Goal: Check status: Check status

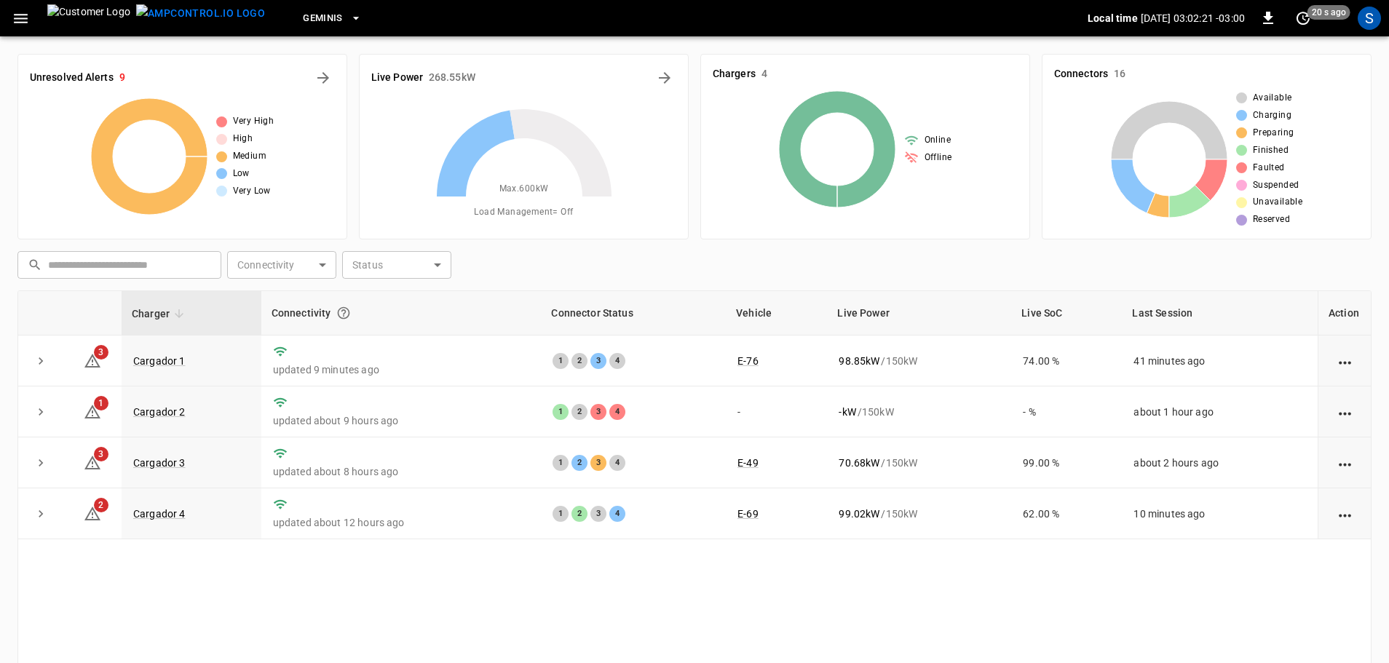
scroll to position [146, 0]
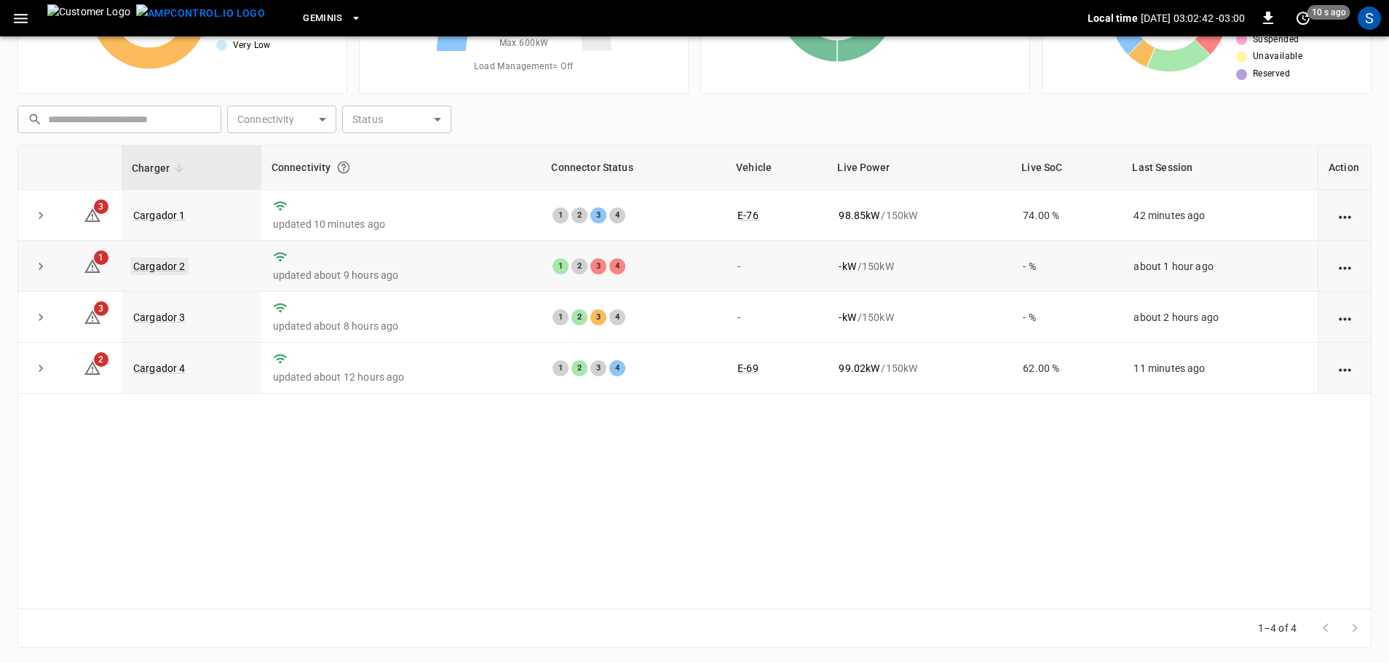
click at [181, 268] on link "Cargador 2" at bounding box center [159, 266] width 58 height 17
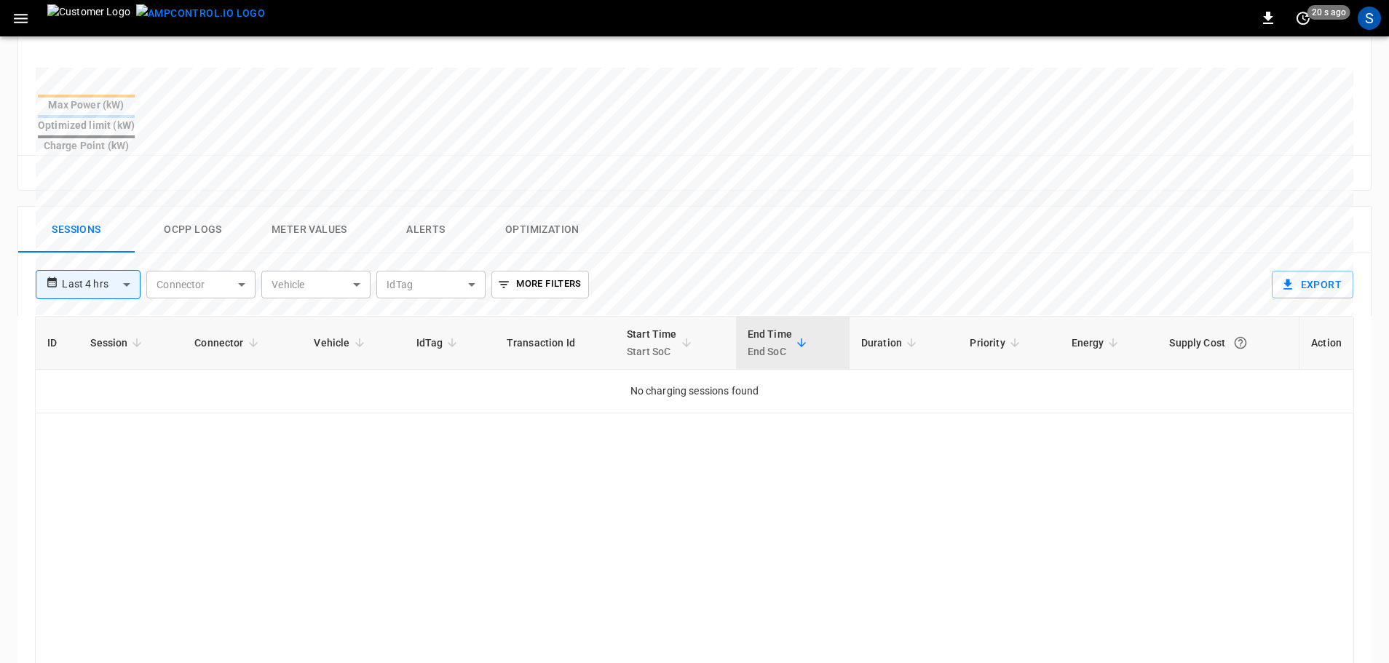
scroll to position [612, 0]
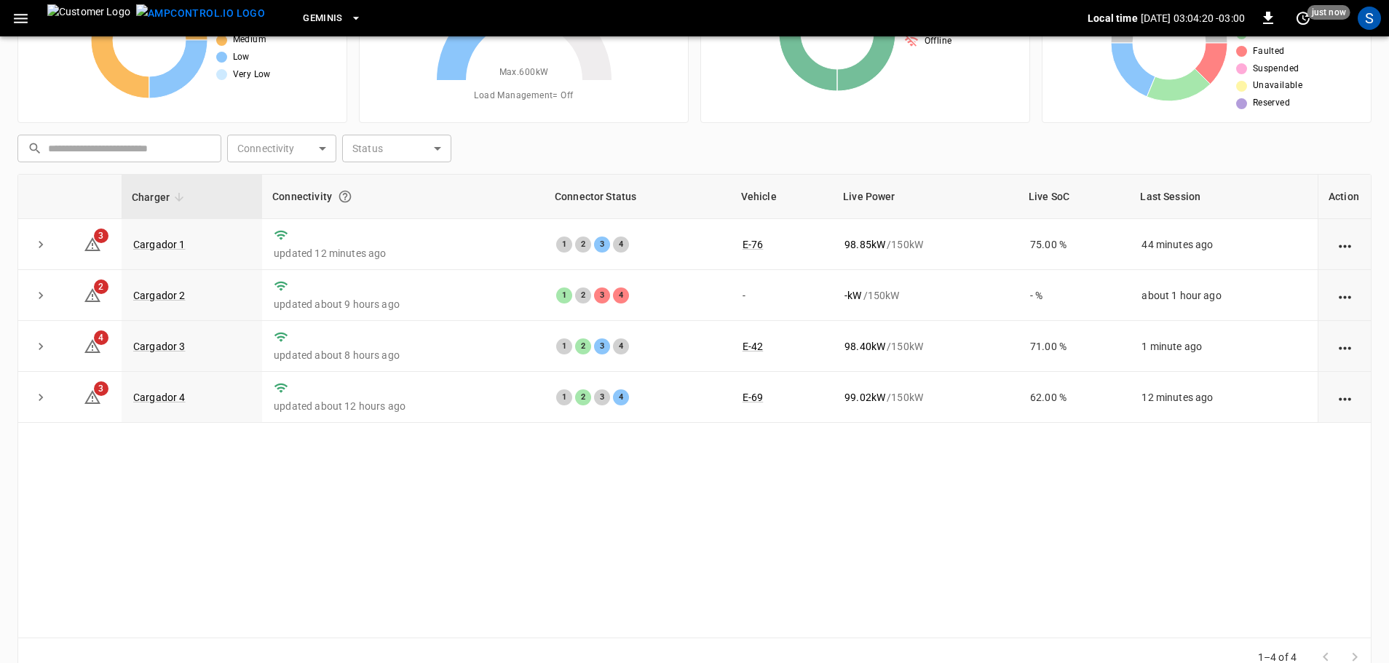
scroll to position [146, 0]
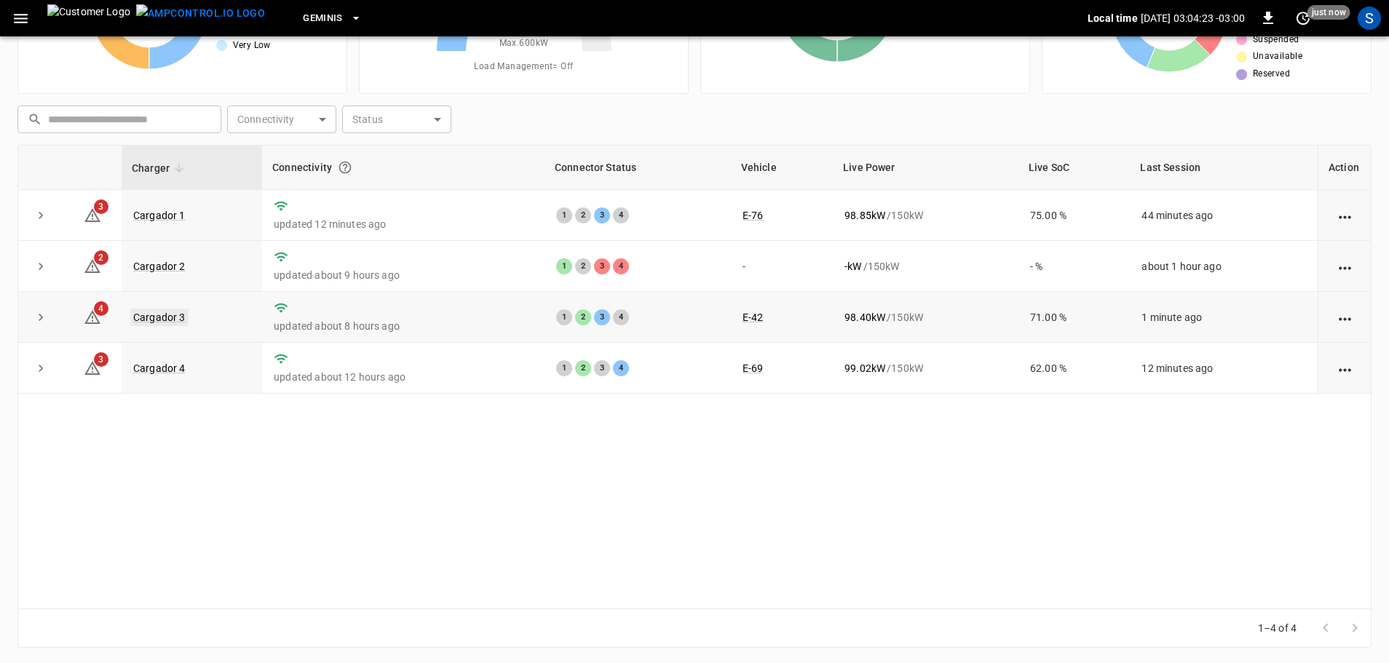
click at [177, 323] on link "Cargador 3" at bounding box center [159, 317] width 58 height 17
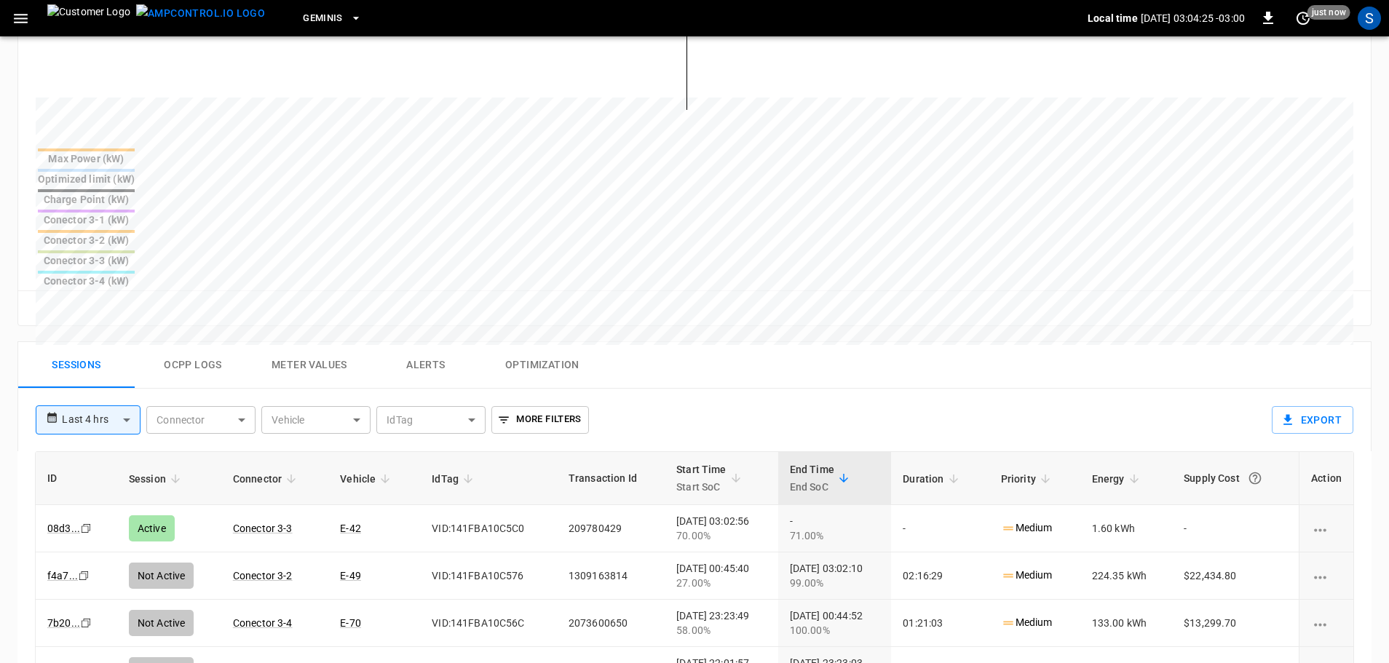
scroll to position [510, 0]
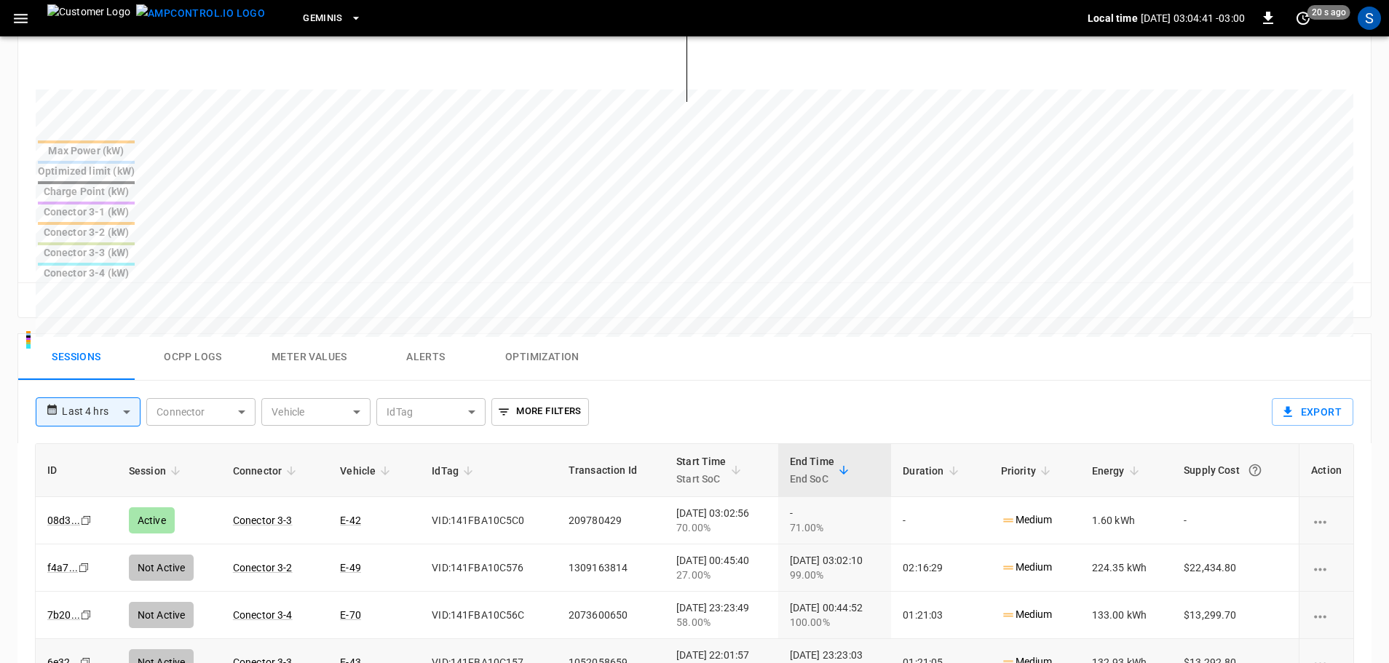
scroll to position [146, 0]
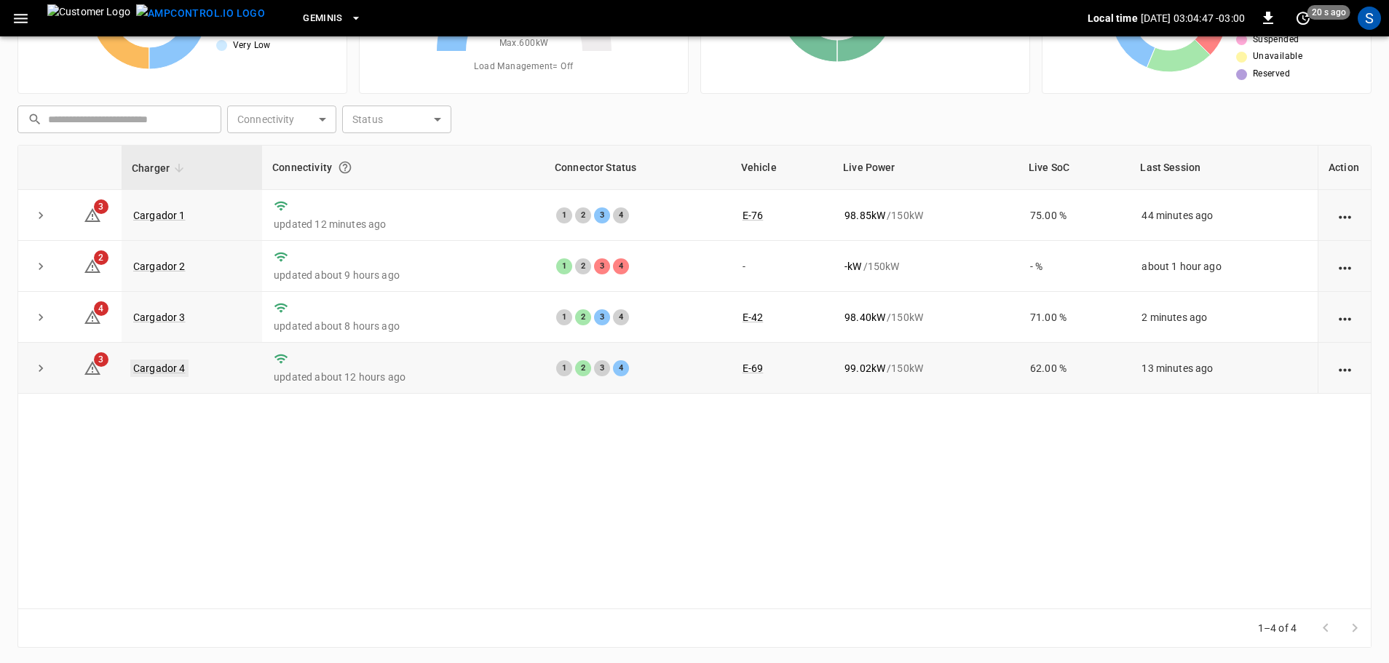
click at [169, 369] on link "Cargador 4" at bounding box center [159, 368] width 58 height 17
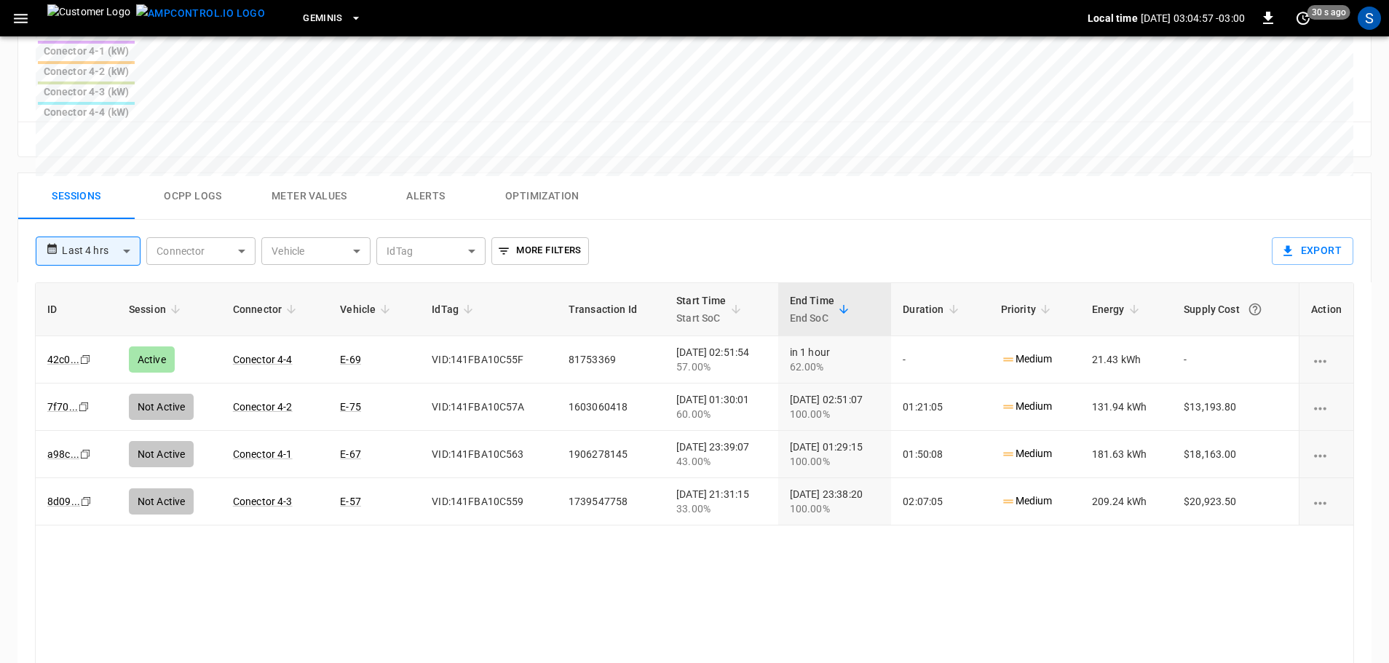
scroll to position [701, 0]
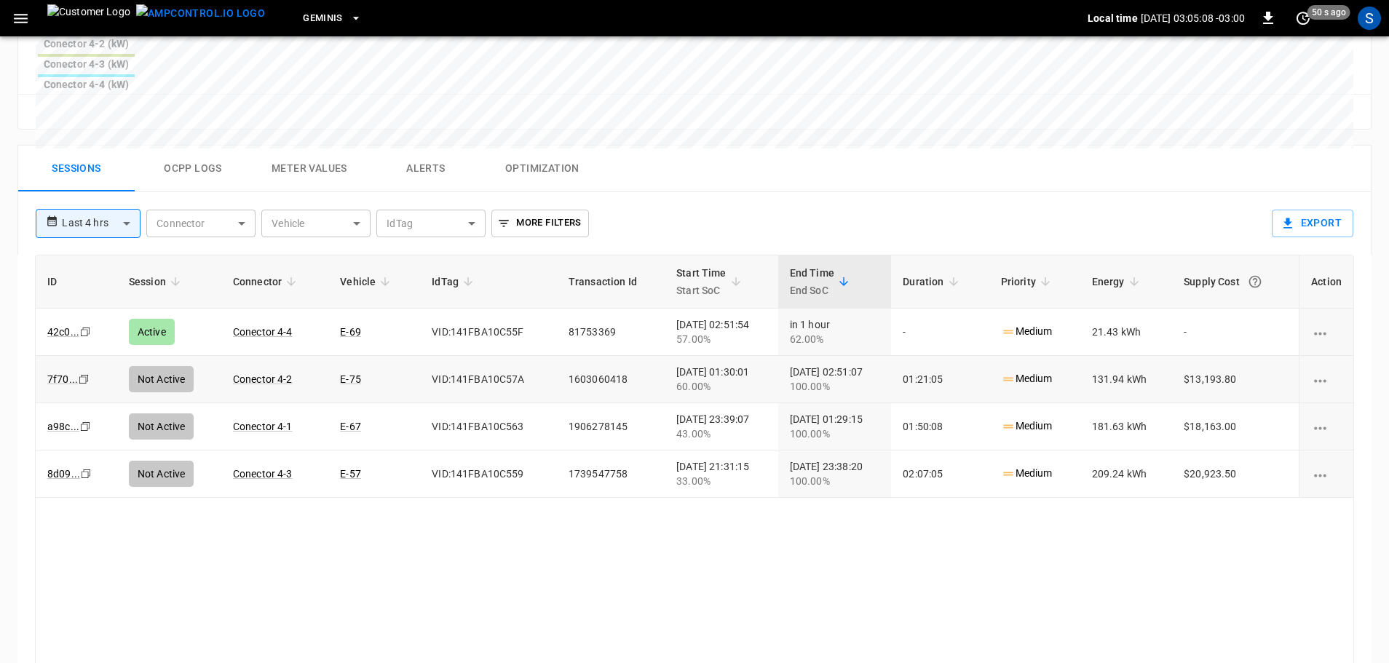
scroll to position [146, 0]
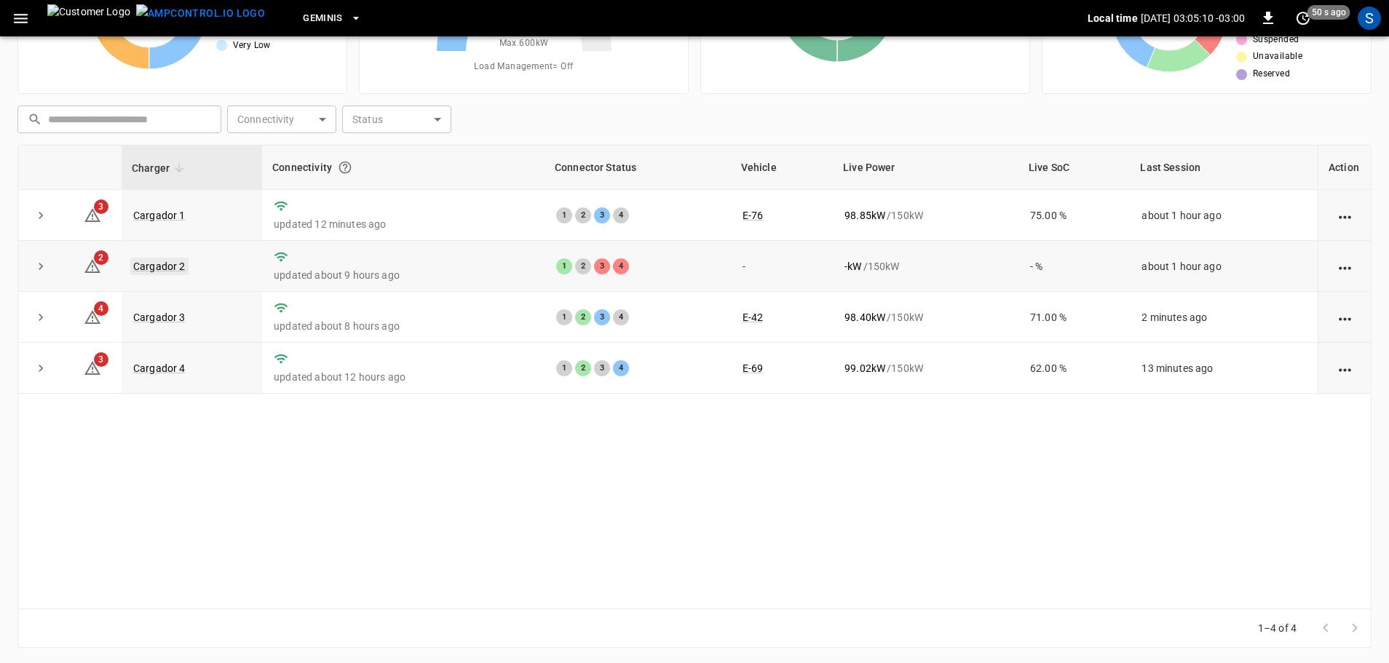
click at [166, 265] on link "Cargador 2" at bounding box center [159, 266] width 58 height 17
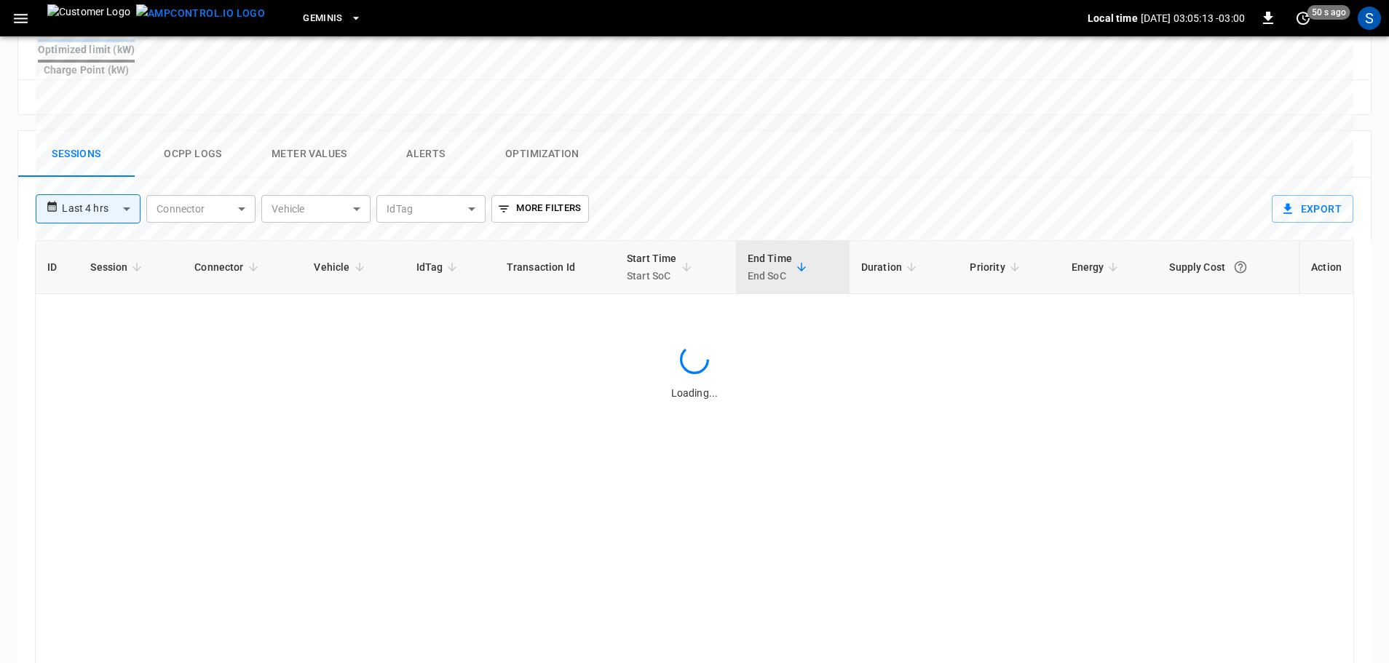
scroll to position [670, 0]
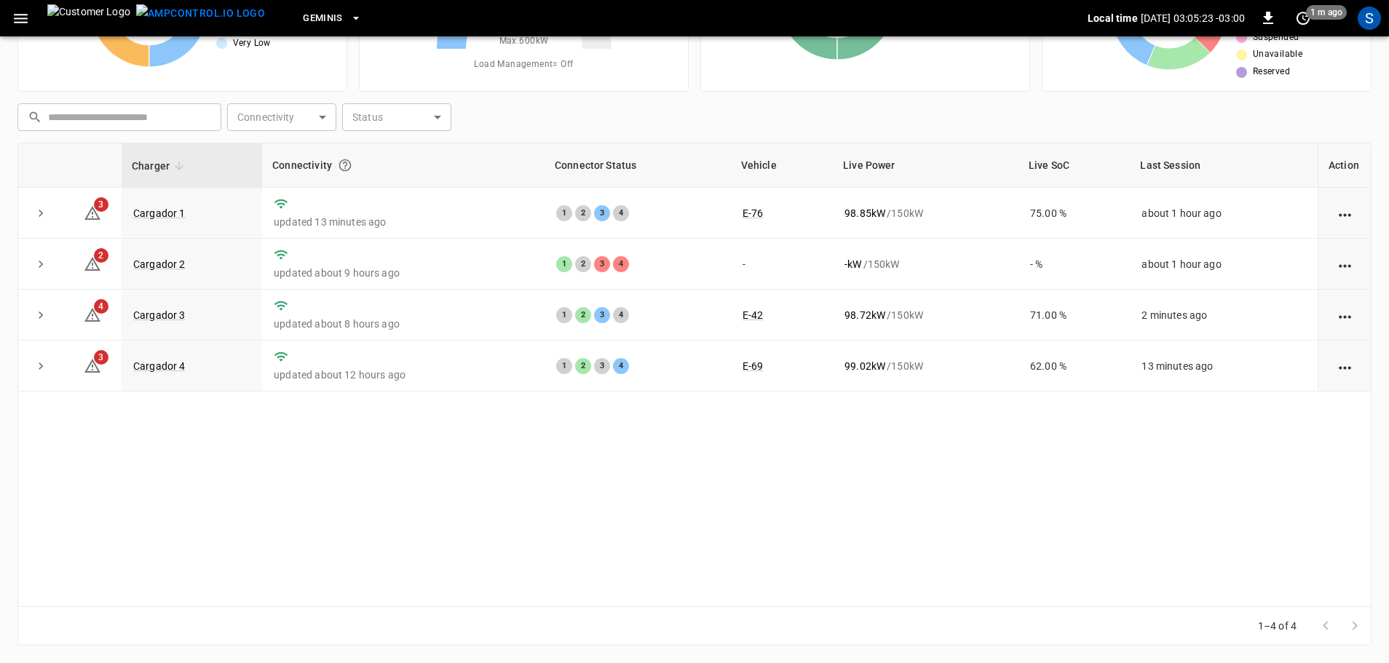
scroll to position [146, 0]
click at [173, 267] on link "Cargador 2" at bounding box center [159, 266] width 58 height 17
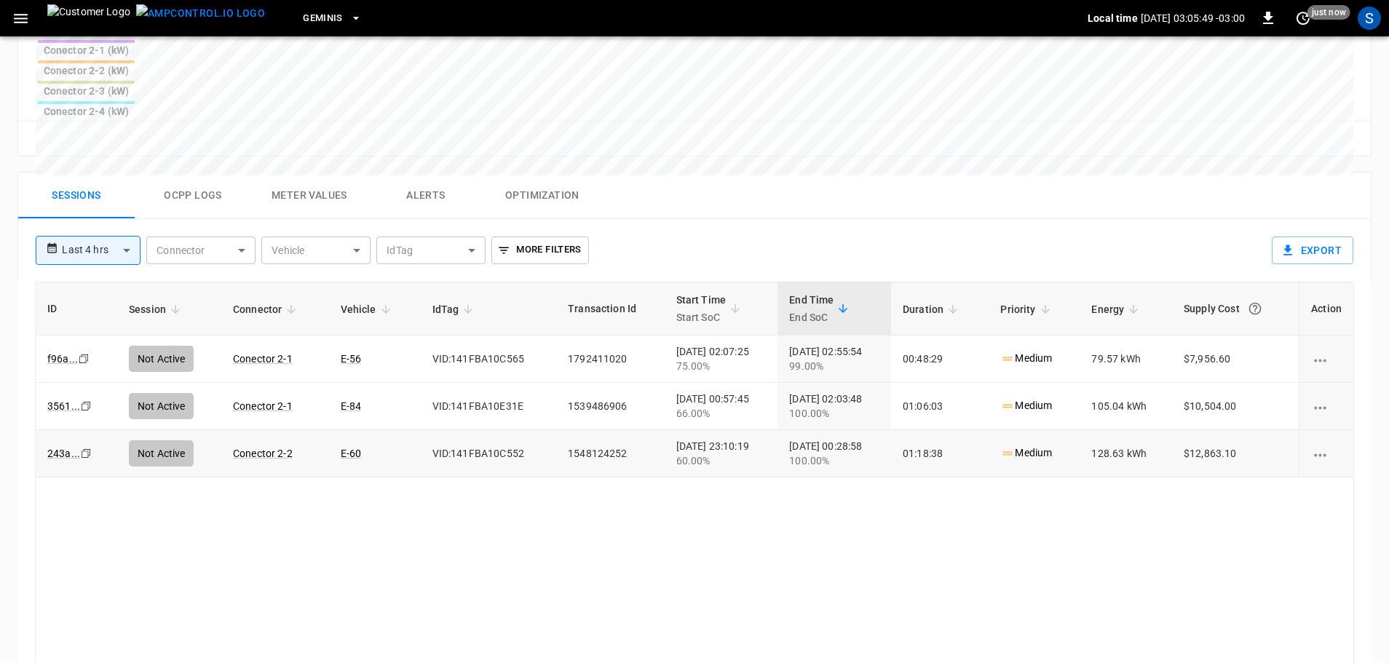
scroll to position [700, 0]
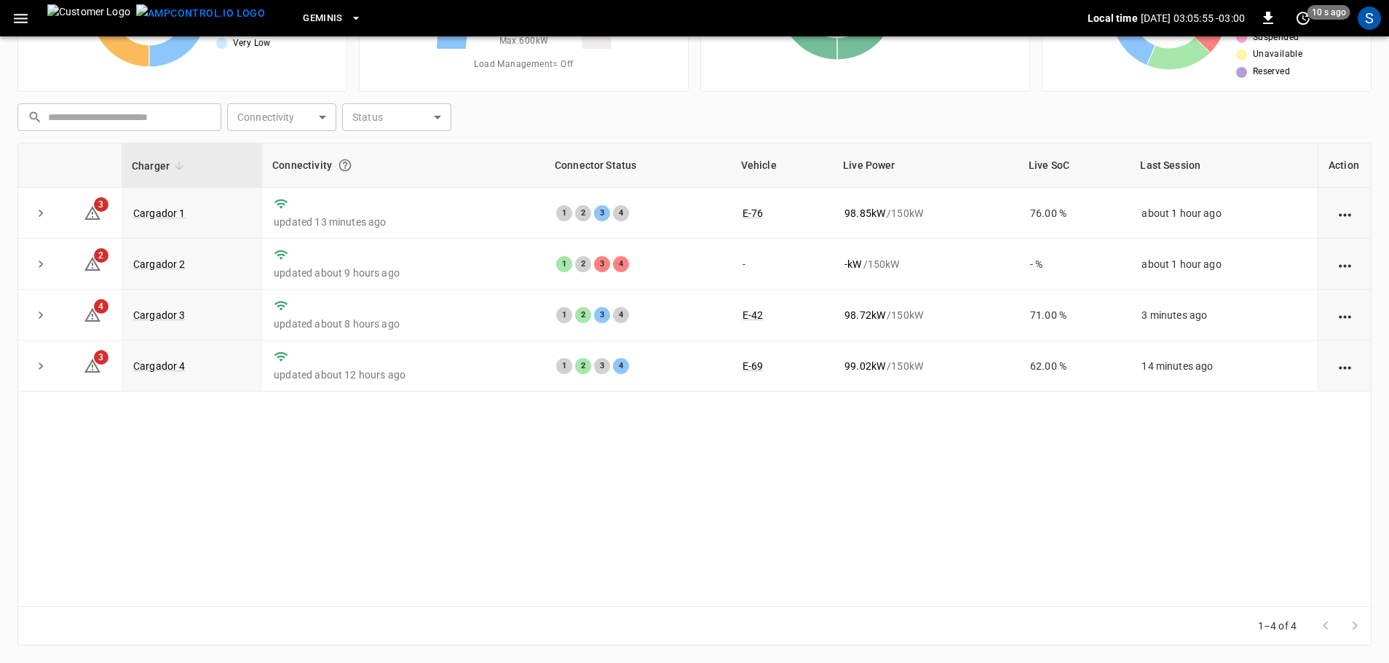
scroll to position [146, 0]
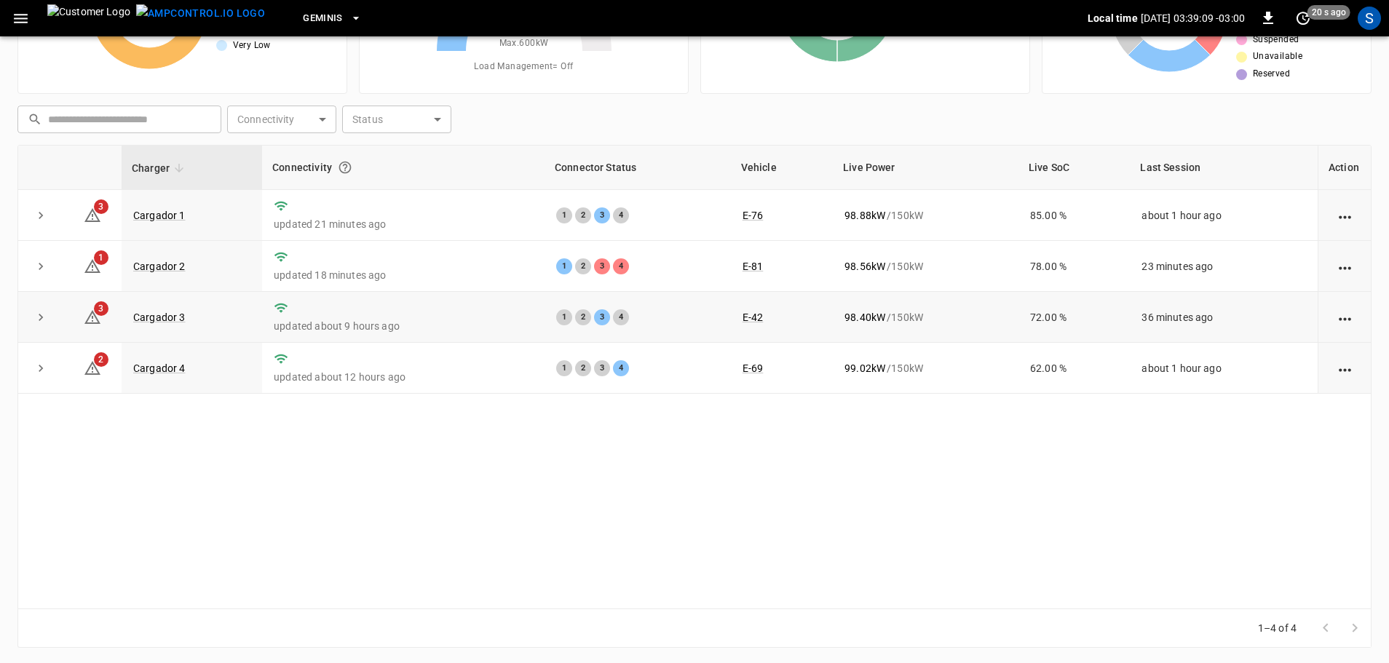
click at [533, 340] on td "updated about 9 hours ago" at bounding box center [403, 317] width 283 height 51
click at [173, 318] on link "Cargador 3" at bounding box center [159, 317] width 58 height 17
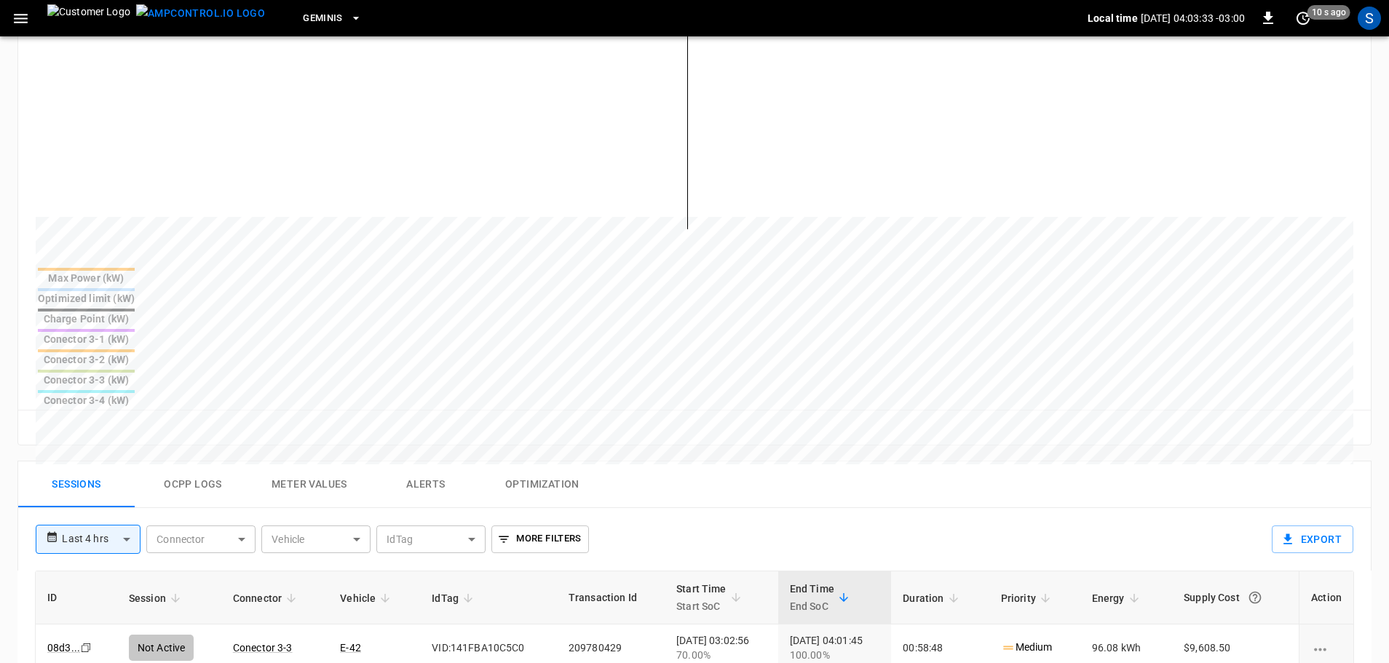
scroll to position [510, 0]
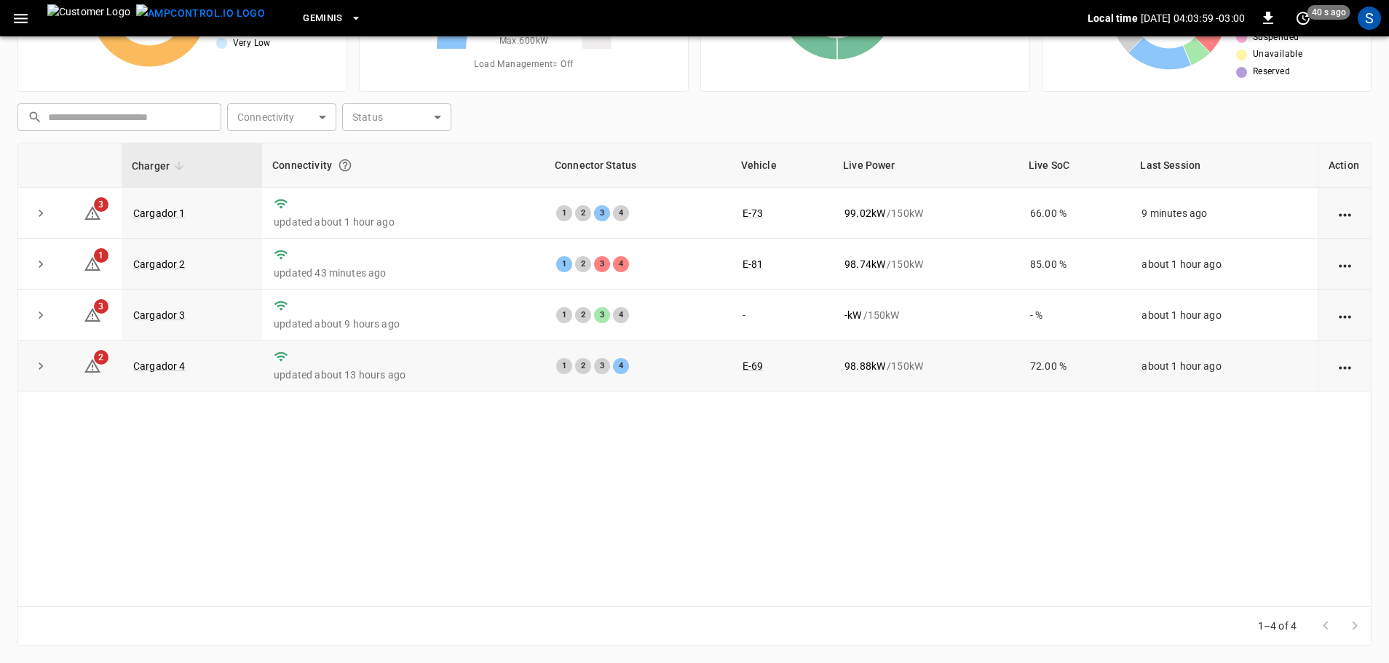
scroll to position [146, 0]
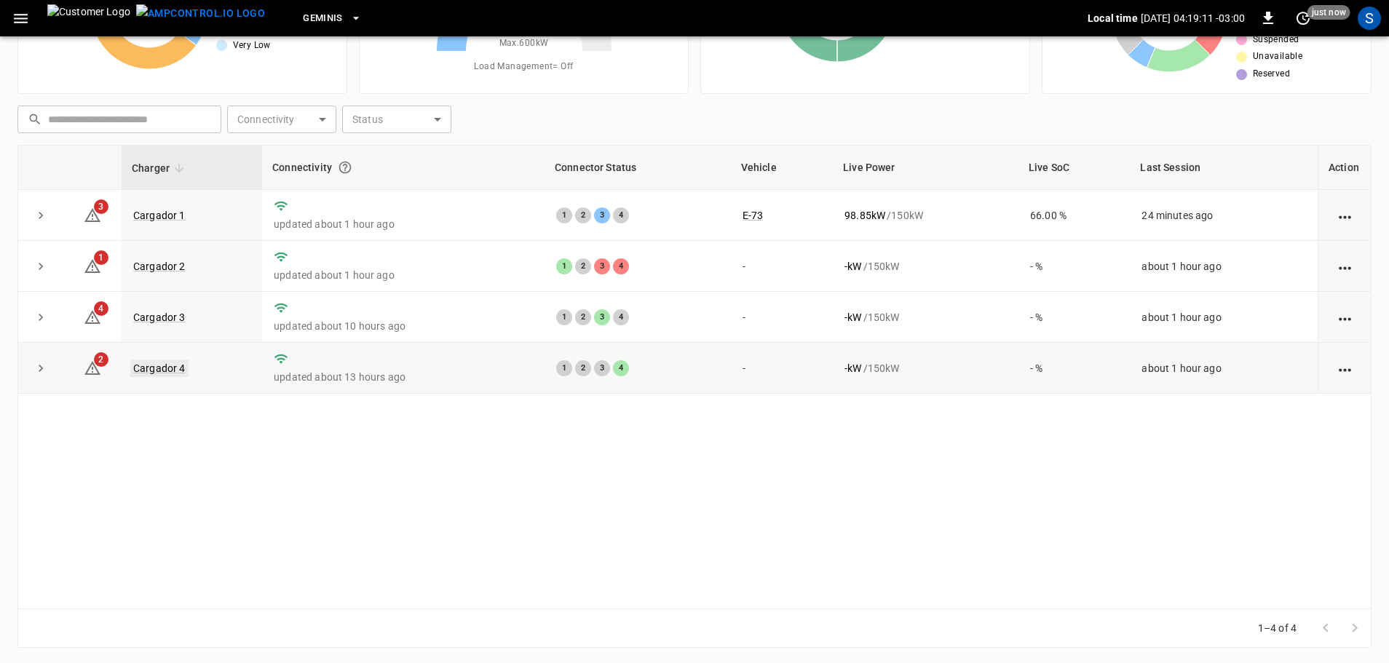
click at [168, 374] on link "Cargador 4" at bounding box center [159, 368] width 58 height 17
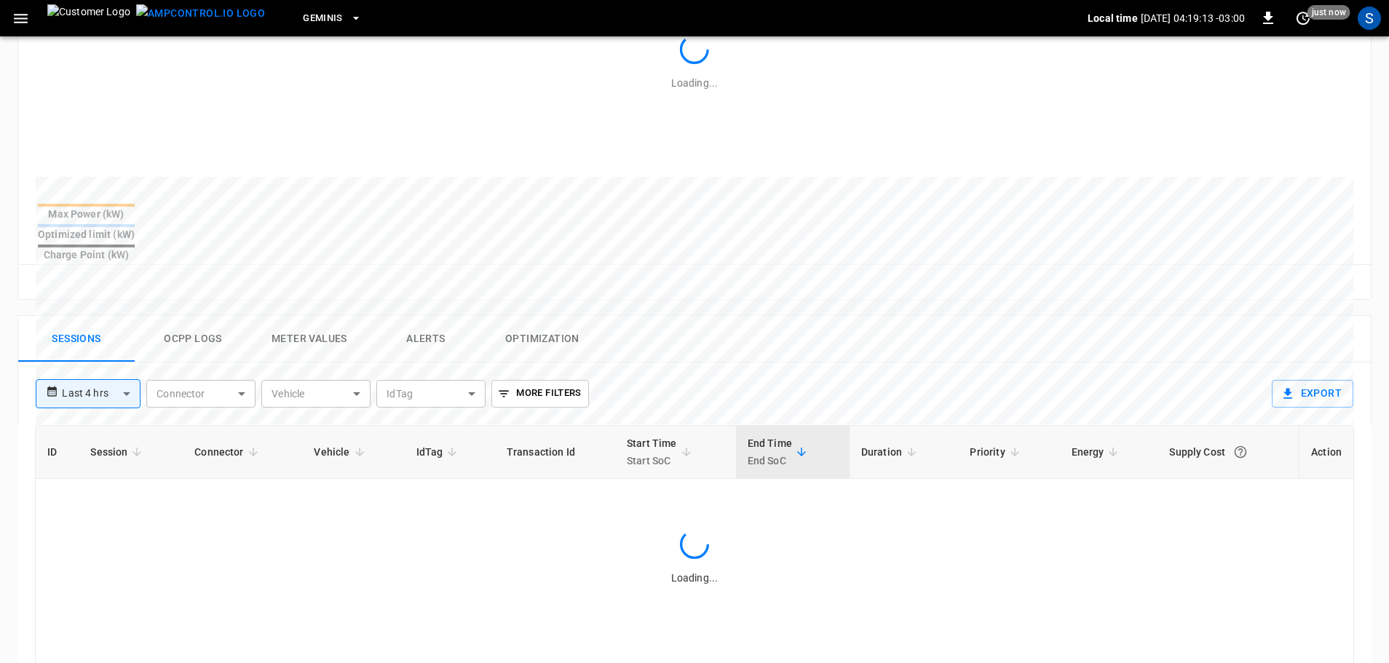
scroll to position [510, 0]
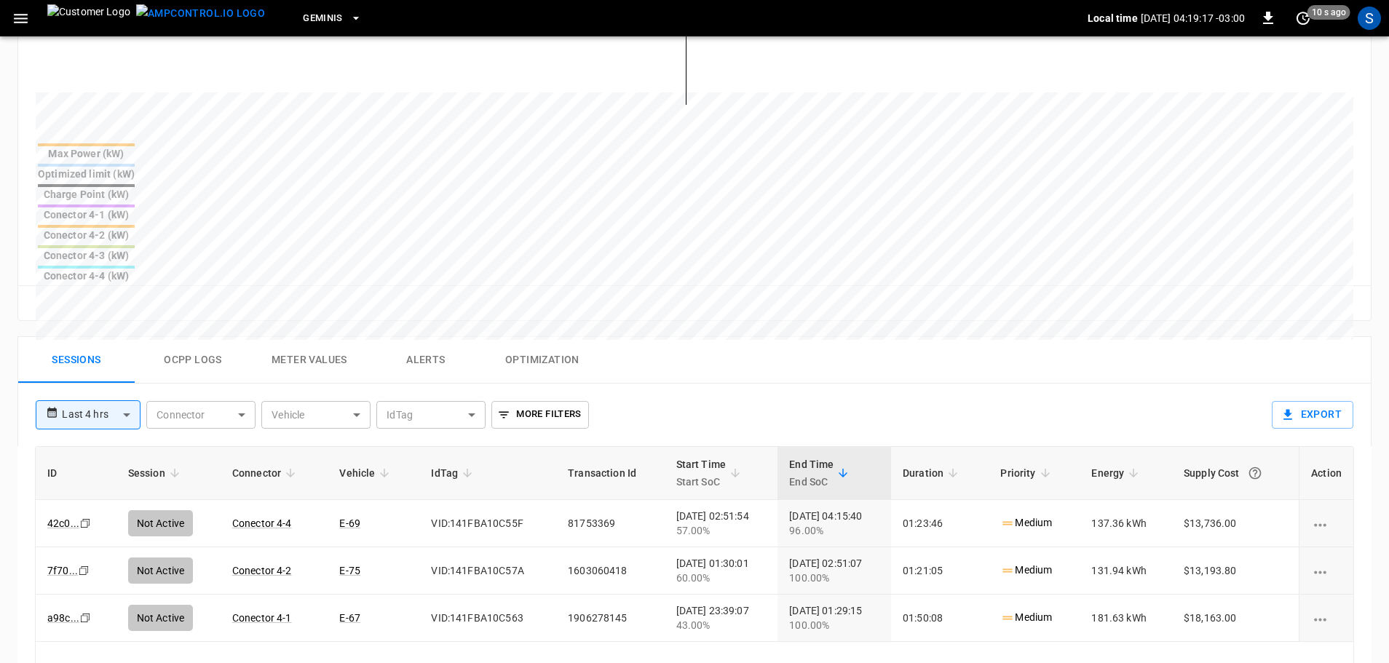
scroll to position [146, 0]
